Goal: Contribute content: Contribute content

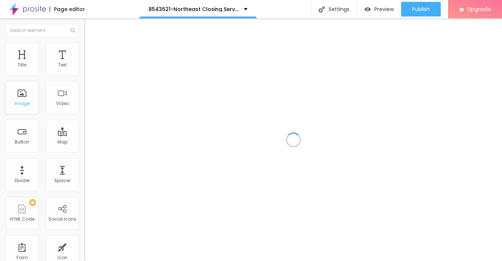
click at [23, 100] on div "Image" at bounding box center [22, 97] width 33 height 33
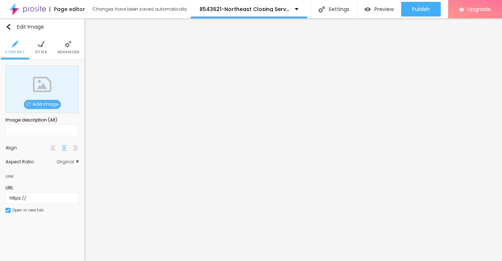
click at [44, 103] on span "Add image" at bounding box center [42, 104] width 37 height 9
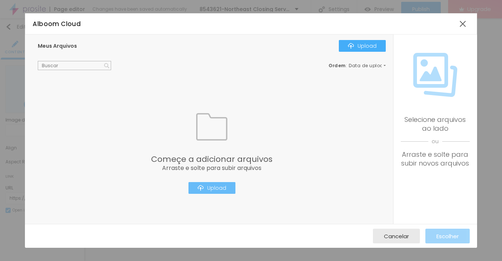
click at [212, 188] on div "Upload" at bounding box center [212, 188] width 29 height 6
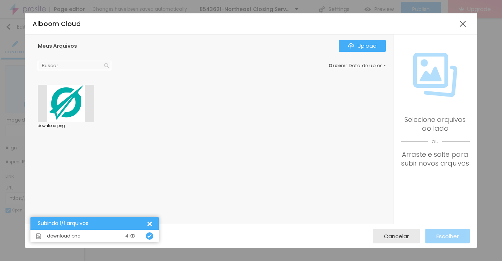
click at [65, 102] on div at bounding box center [66, 103] width 56 height 37
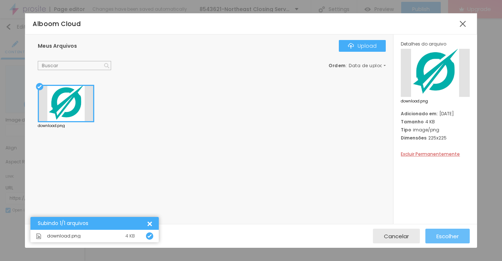
click at [446, 239] on span "Escolher" at bounding box center [448, 236] width 22 height 6
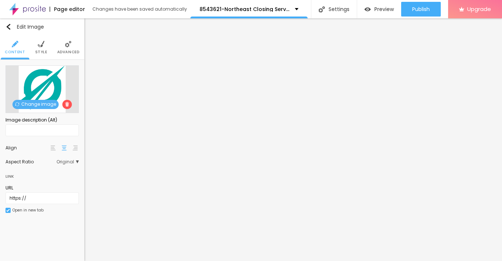
click at [44, 47] on li "Style" at bounding box center [41, 47] width 12 height 24
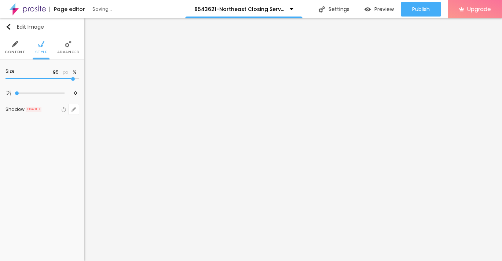
type input "95"
type input "85"
type input "80"
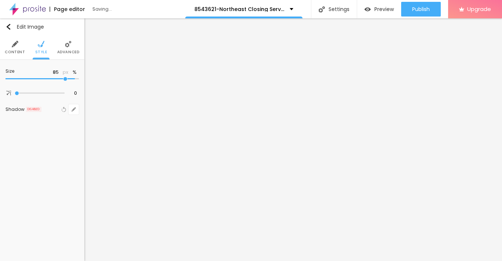
type input "80"
type input "75"
type input "70"
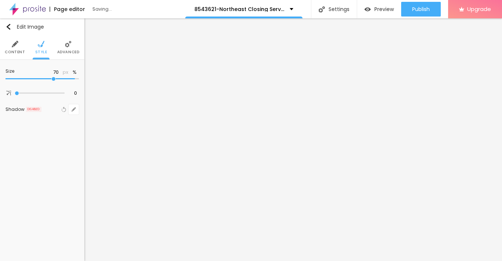
type input "65"
type input "60"
type input "55"
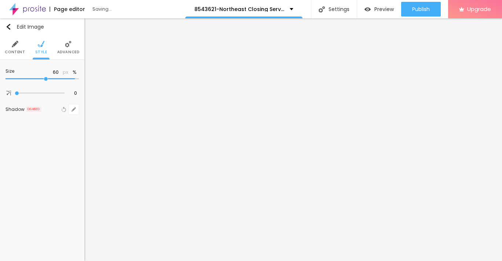
type input "55"
type input "50"
type input "45"
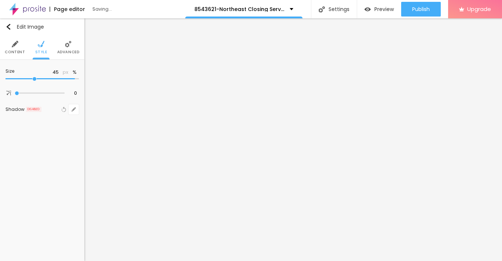
type input "40"
type input "35"
type input "30"
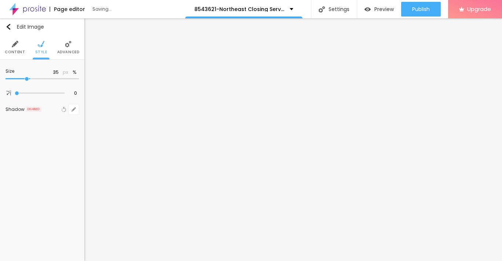
type input "30"
type input "25"
type input "20"
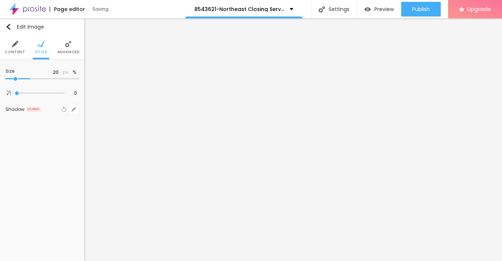
type input "15"
type input "10"
drag, startPoint x: 78, startPoint y: 79, endPoint x: -4, endPoint y: 79, distance: 82.2
type input "10"
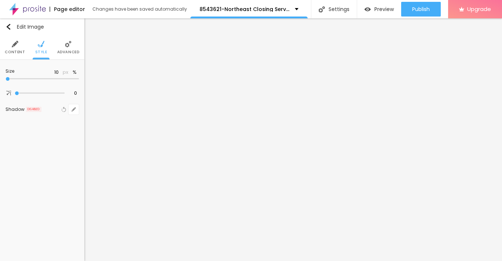
click at [6, 79] on input "range" at bounding box center [42, 79] width 73 height 4
click at [9, 30] on img "button" at bounding box center [9, 27] width 6 height 6
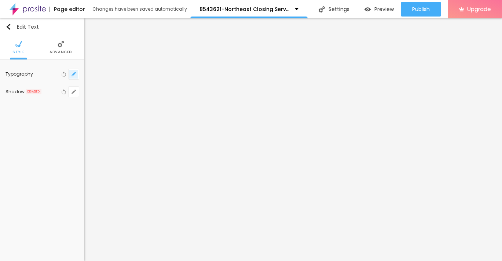
click at [70, 76] on button "button" at bounding box center [74, 74] width 10 height 10
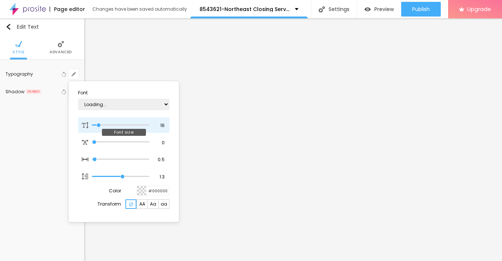
type input "1"
type input "17"
type input "1"
type input "18"
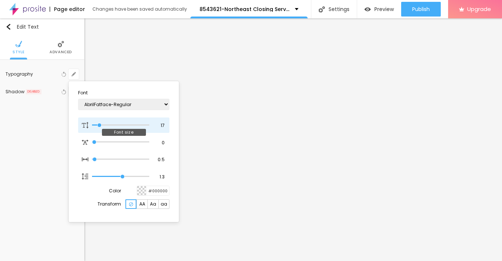
type input "18"
type input "1"
type input "19"
type input "1"
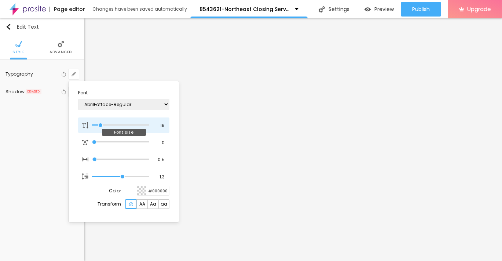
type input "20"
type input "1"
type input "21"
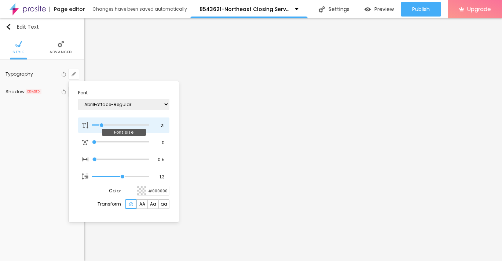
type input "1"
type input "22"
type input "1"
type input "22"
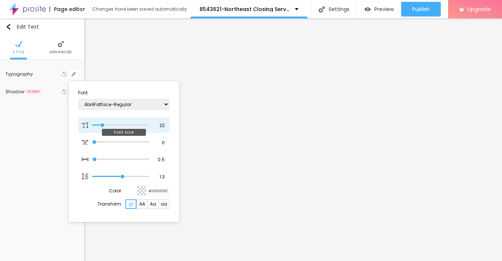
click at [102, 124] on input "range" at bounding box center [120, 125] width 57 height 4
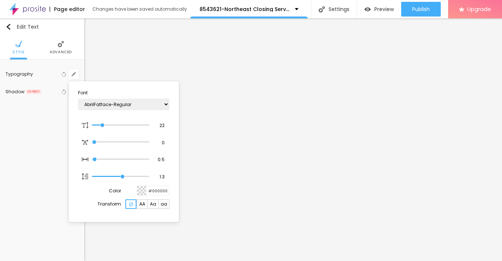
click at [8, 26] on div at bounding box center [251, 130] width 502 height 261
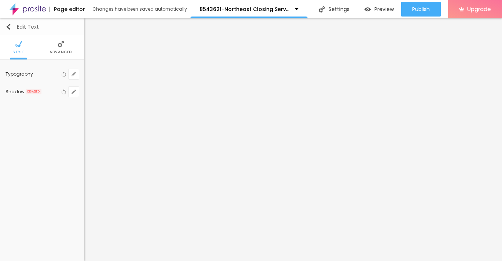
click at [8, 26] on img "button" at bounding box center [9, 27] width 6 height 6
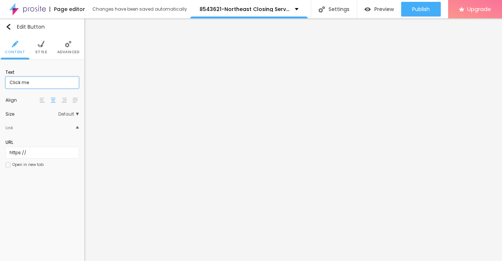
click at [29, 82] on input "Click me" at bounding box center [42, 83] width 73 height 12
paste input "→ VIEW DOCUMENT HERE"
type input "→ VIEW DOCUMENT HERE"
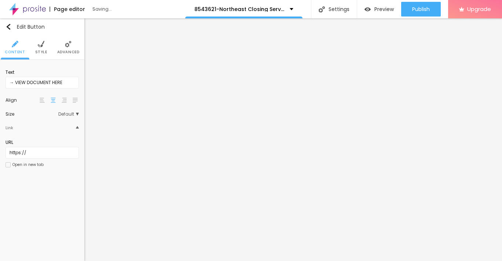
click at [43, 49] on li "Style" at bounding box center [41, 47] width 12 height 24
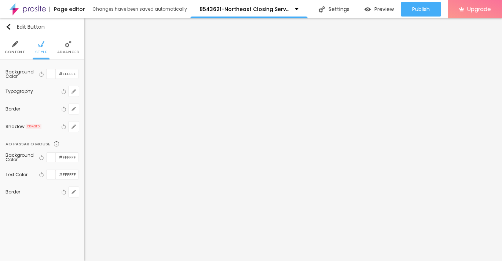
click at [67, 53] on span "Advanced" at bounding box center [68, 52] width 22 height 4
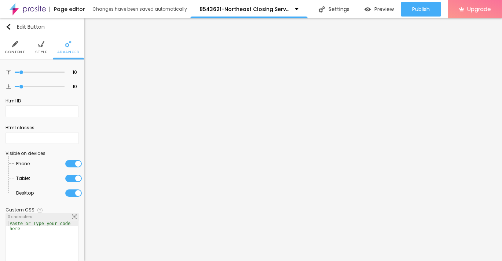
click at [37, 51] on span "Style" at bounding box center [41, 52] width 12 height 4
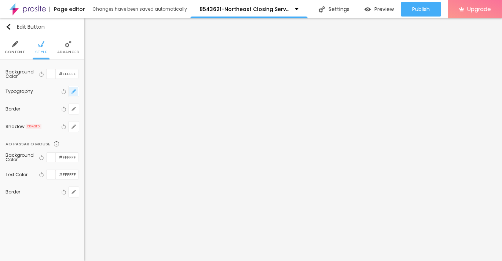
click at [75, 94] on button "button" at bounding box center [74, 91] width 10 height 10
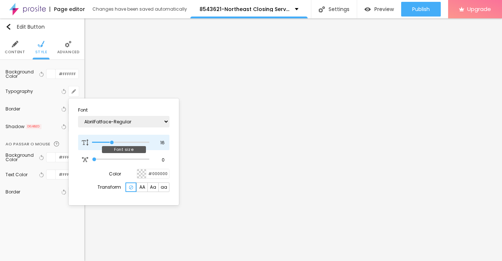
type input "17"
type input "18"
type input "19"
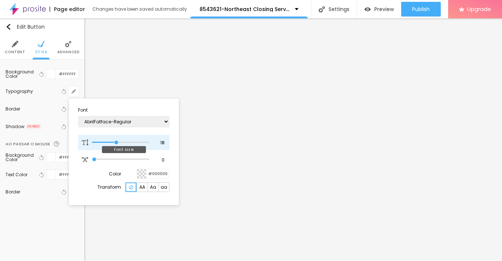
type input "19"
type input "18"
type input "17"
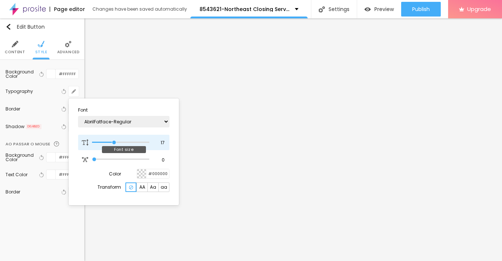
type input "16"
click at [112, 144] on input "range" at bounding box center [120, 142] width 57 height 4
click at [68, 47] on div at bounding box center [251, 130] width 502 height 261
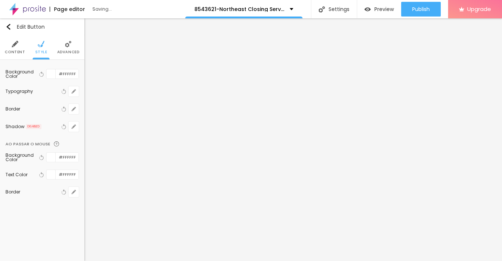
click at [69, 51] on span "Advanced" at bounding box center [68, 52] width 22 height 4
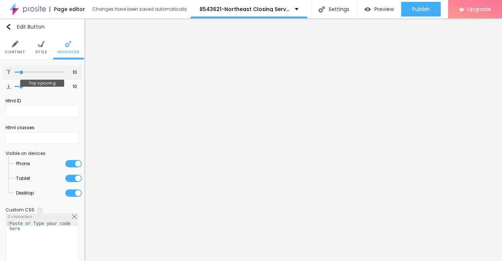
type input "6"
type input "7"
type input "9"
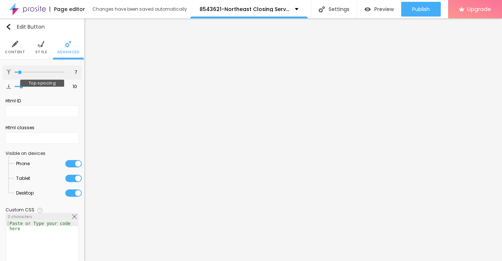
type input "9"
type input "10"
type input "11"
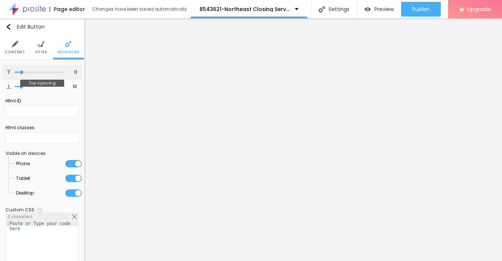
type input "13"
type input "14"
type input "15"
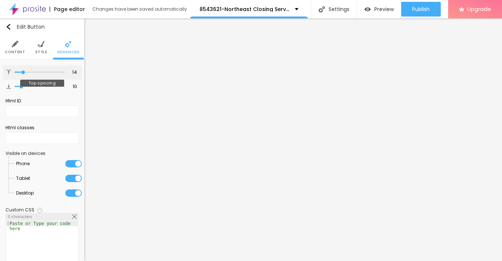
type input "15"
type input "16"
type input "17"
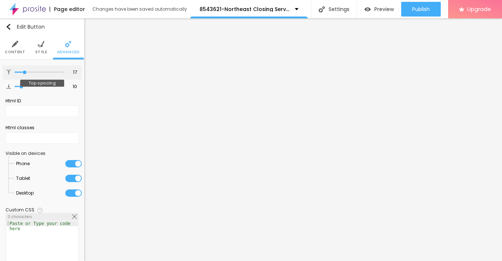
type input "18"
type input "19"
type input "20"
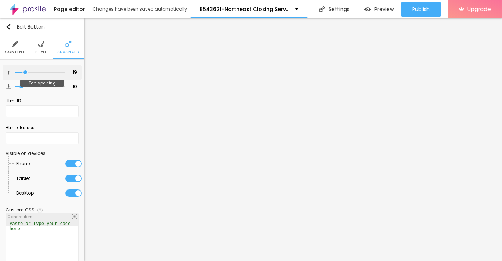
type input "20"
drag, startPoint x: 20, startPoint y: 70, endPoint x: 26, endPoint y: 70, distance: 5.9
type input "20"
click at [26, 70] on input "range" at bounding box center [40, 72] width 50 height 4
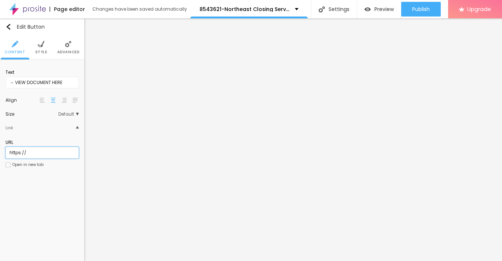
click at [40, 152] on input "https://" at bounding box center [42, 153] width 73 height 12
click at [53, 153] on input "text" at bounding box center [42, 153] width 73 height 12
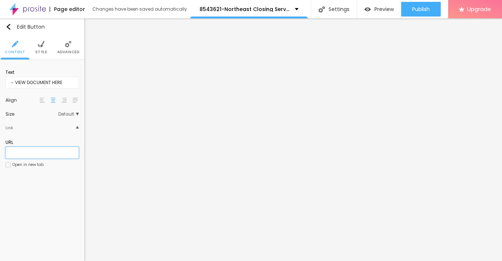
paste input "[URL][DOMAIN_NAME]"
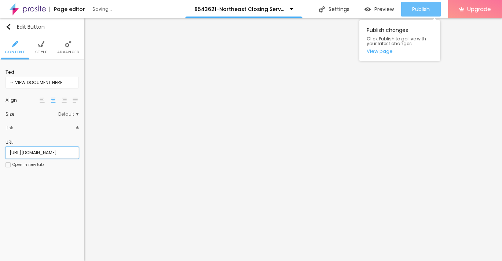
type input "[URL][DOMAIN_NAME]"
click at [419, 8] on span "Publish" at bounding box center [421, 9] width 18 height 6
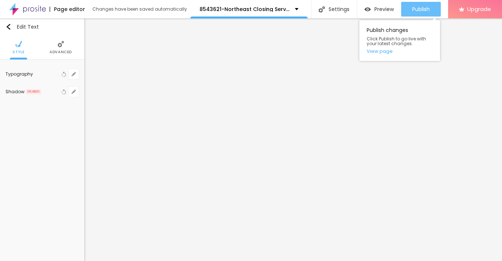
click at [414, 8] on span "Publish" at bounding box center [421, 9] width 18 height 6
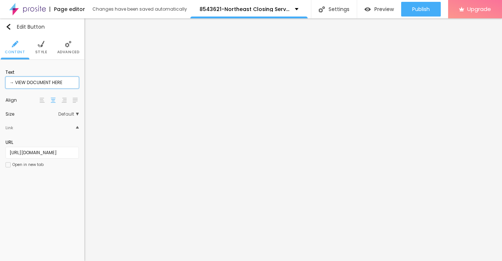
click at [39, 80] on input "→ VIEW DOCUMENT HERE" at bounding box center [42, 83] width 73 height 12
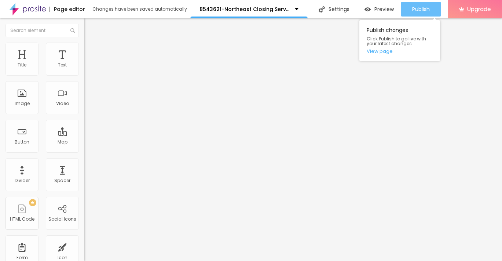
click at [419, 10] on span "Publish" at bounding box center [421, 9] width 18 height 6
